Goal: Task Accomplishment & Management: Complete application form

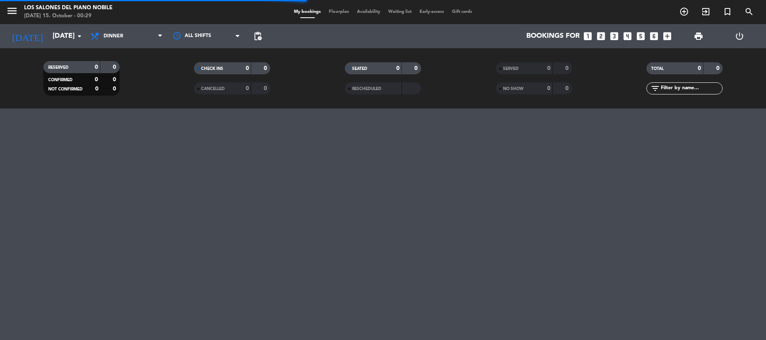
click at [53, 22] on div "menu Los Salones del Piano [PERSON_NAME] [DATE] 15. October - 00:29 My bookings…" at bounding box center [383, 12] width 766 height 24
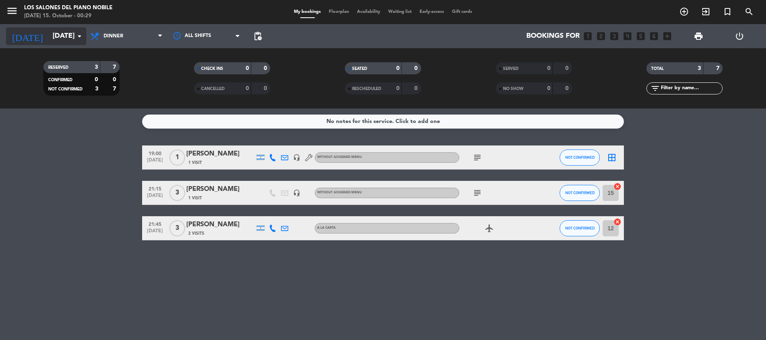
click at [52, 32] on input "[DATE]" at bounding box center [95, 36] width 93 height 16
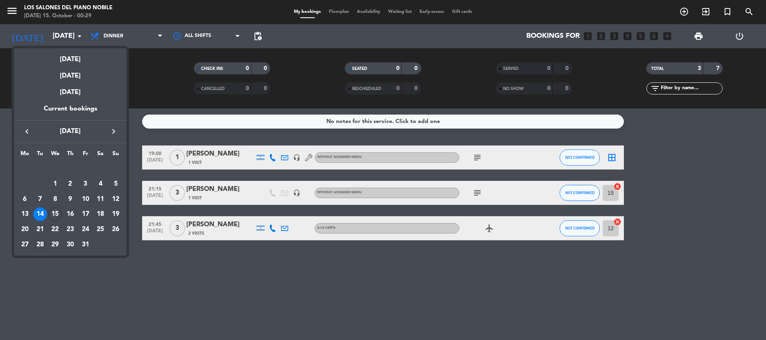
click at [41, 245] on div "28" at bounding box center [40, 245] width 14 height 14
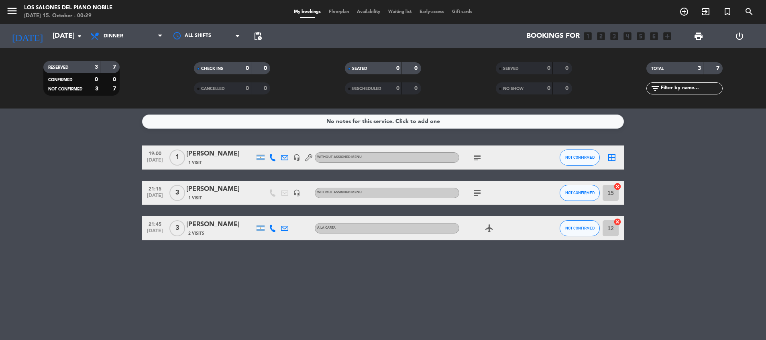
type input "[DATE]"
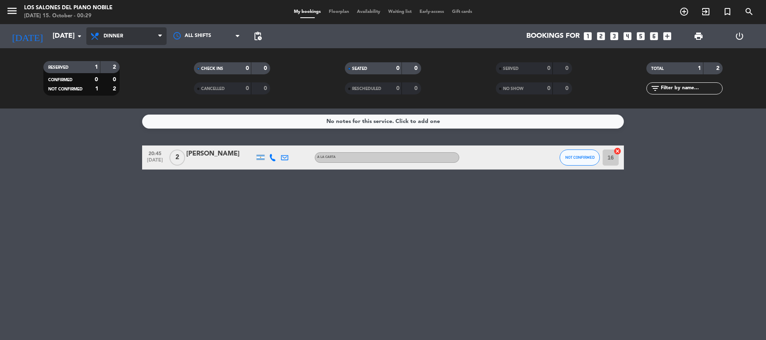
click at [149, 39] on span "Dinner" at bounding box center [126, 36] width 80 height 18
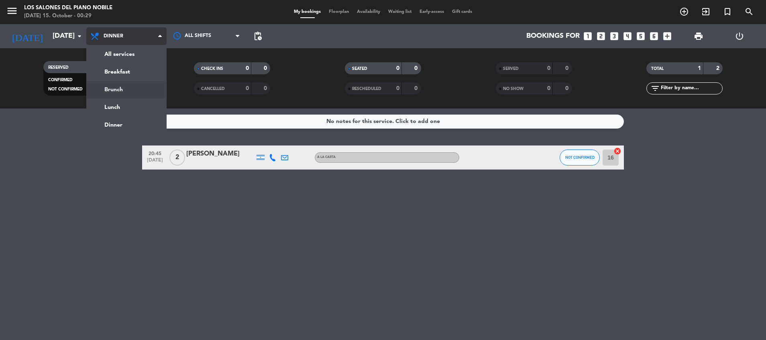
click at [132, 88] on div "menu Los Salones del Piano [PERSON_NAME] [DATE] 15. October - 00:29 My bookings…" at bounding box center [383, 54] width 766 height 108
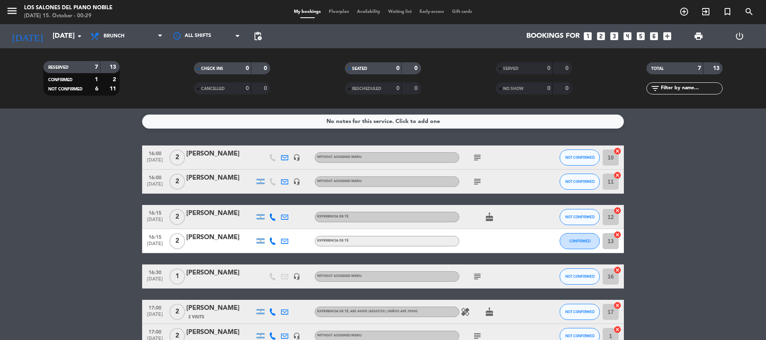
click at [90, 196] on bookings-row "16:00 [DATE] 2 [PERSON_NAME] headset_mic Without assigned menu subject NOT CONF…" at bounding box center [383, 246] width 766 height 202
click at [685, 10] on icon "add_circle_outline" at bounding box center [684, 12] width 10 height 10
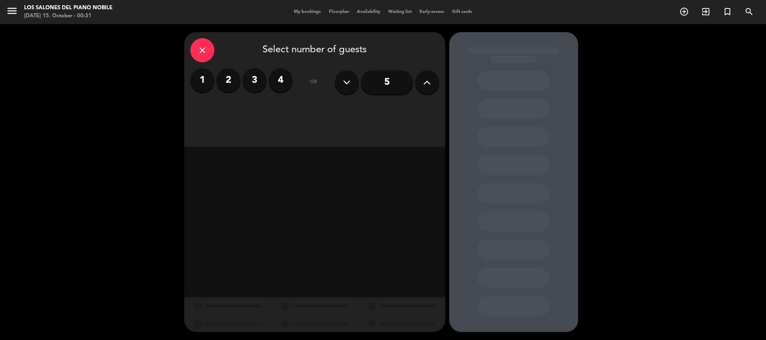
click at [291, 80] on label "4" at bounding box center [281, 80] width 24 height 24
click at [326, 109] on div "Brunch" at bounding box center [346, 110] width 61 height 16
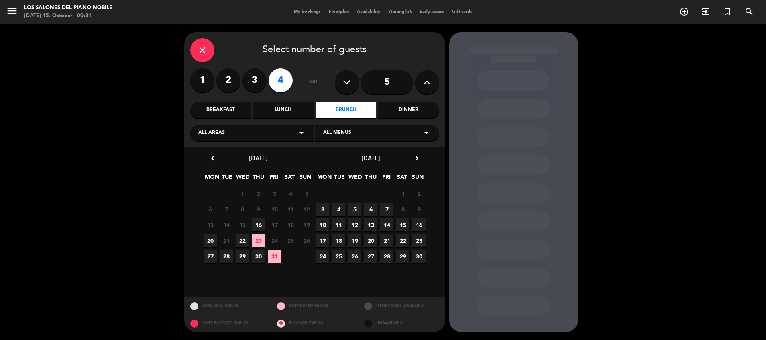
click at [224, 255] on span "28" at bounding box center [226, 255] width 13 height 13
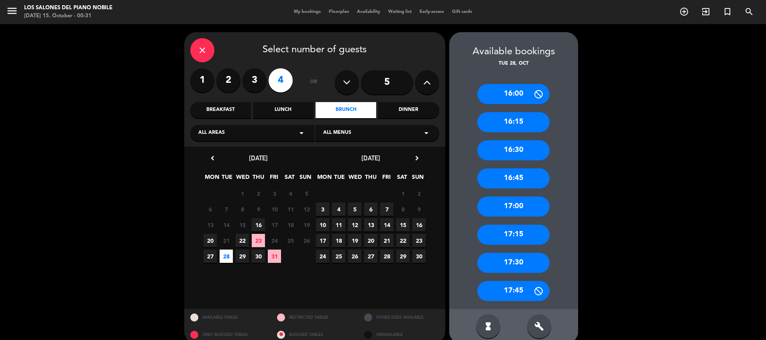
click at [522, 116] on div "16:15" at bounding box center [513, 122] width 72 height 20
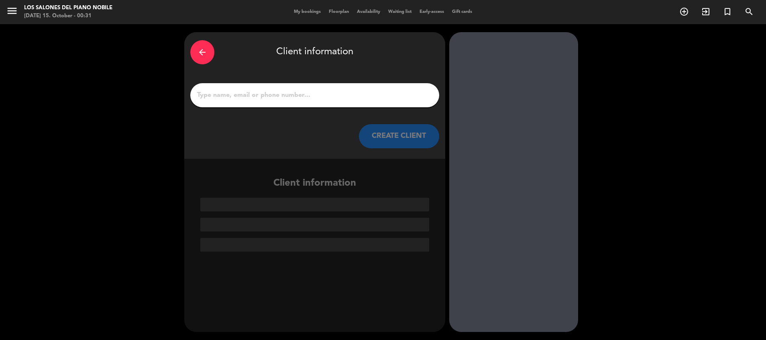
click at [372, 97] on input "1" at bounding box center [314, 95] width 237 height 11
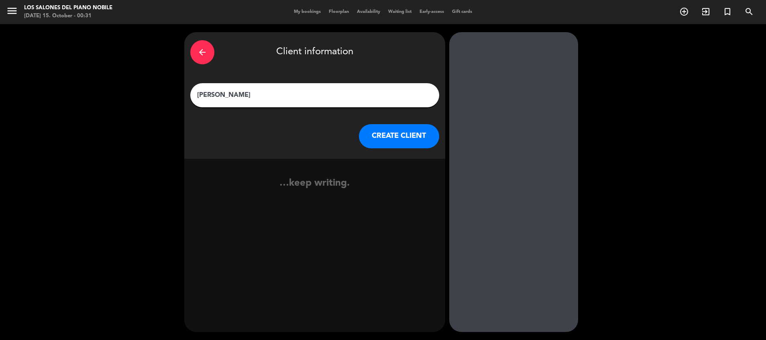
type input "[PERSON_NAME]"
click at [367, 140] on button "CREATE CLIENT" at bounding box center [399, 136] width 80 height 24
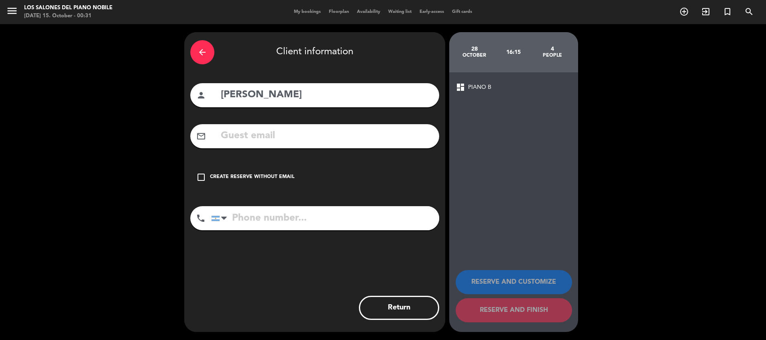
click at [289, 181] on div "check_box_outline_blank Create reserve without email" at bounding box center [314, 177] width 249 height 24
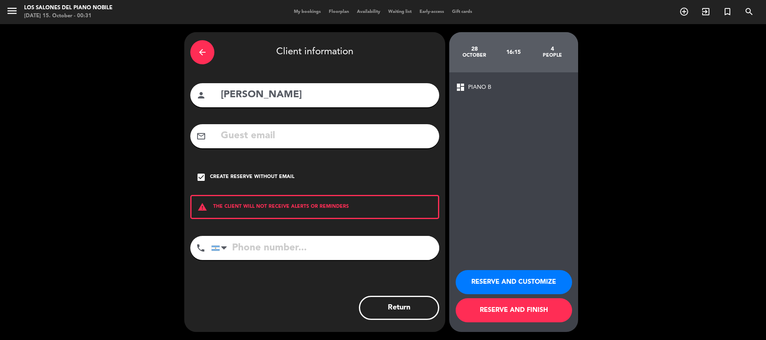
click at [489, 316] on button "RESERVE AND FINISH" at bounding box center [514, 310] width 116 height 24
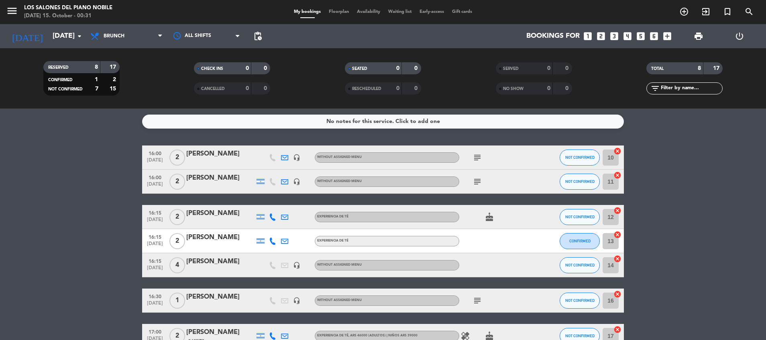
click at [49, 190] on bookings-row "16:00 [DATE] 2 [PERSON_NAME] headset_mic Without assigned menu subject NOT CONF…" at bounding box center [383, 258] width 766 height 226
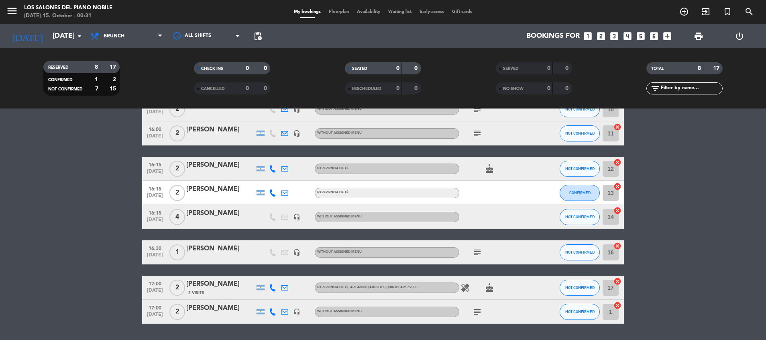
scroll to position [72, 0]
